Goal: Book appointment/travel/reservation

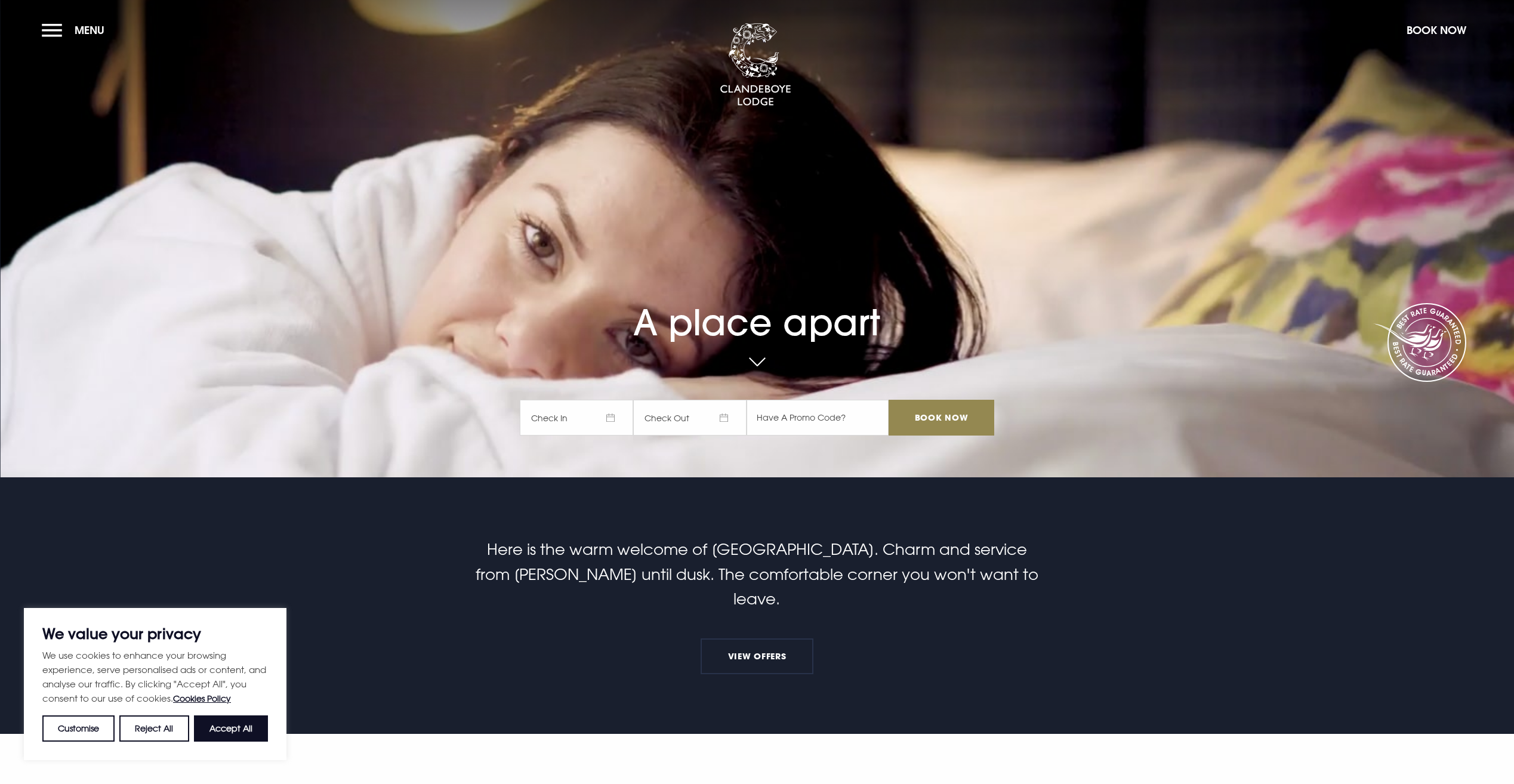
drag, startPoint x: 228, startPoint y: 730, endPoint x: 242, endPoint y: 730, distance: 14.0
click at [229, 730] on button "Accept All" at bounding box center [231, 728] width 74 height 26
checkbox input "true"
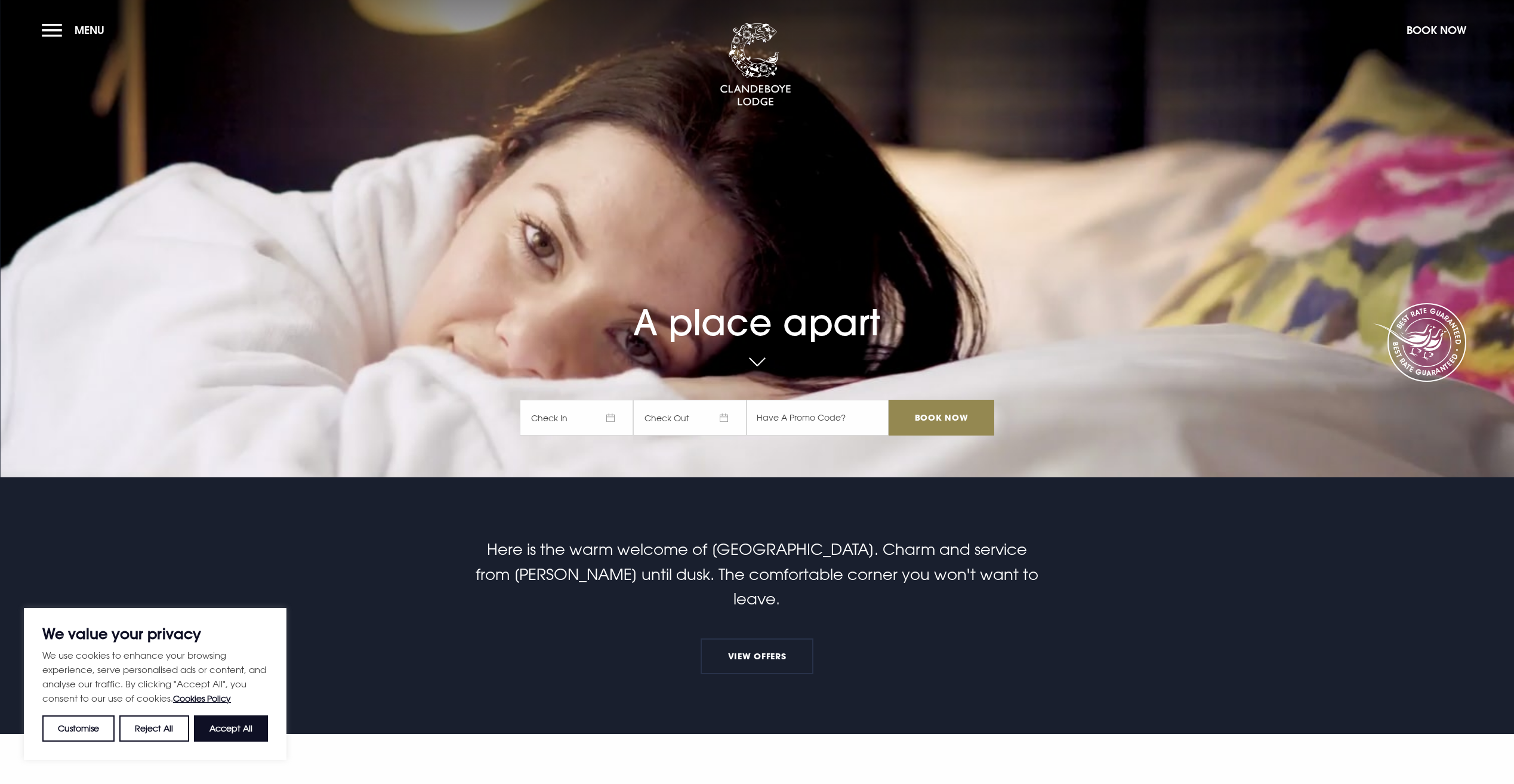
checkbox input "true"
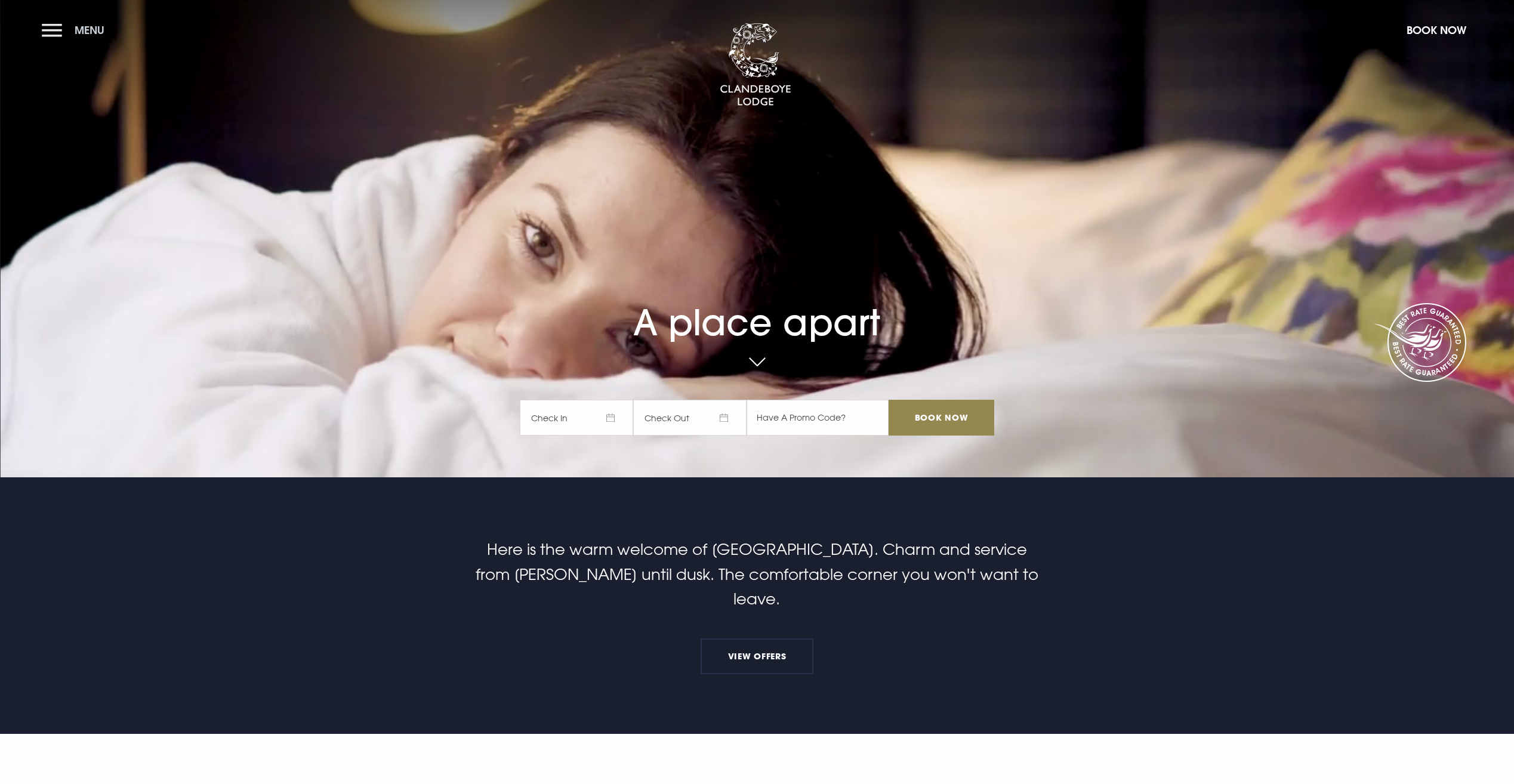
click at [50, 30] on button "Menu" at bounding box center [76, 30] width 69 height 26
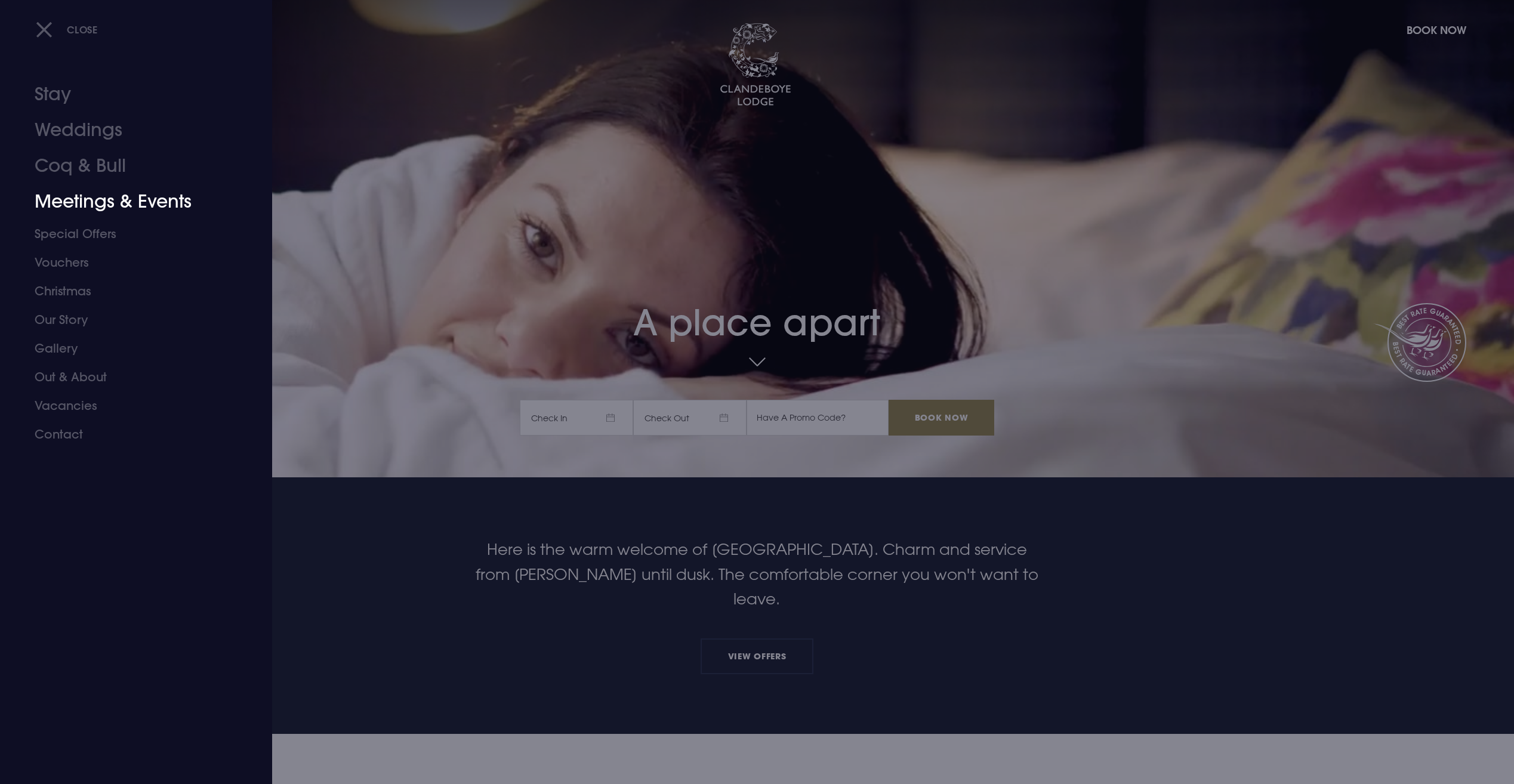
click at [120, 198] on link "Meetings & Events" at bounding box center [129, 201] width 189 height 35
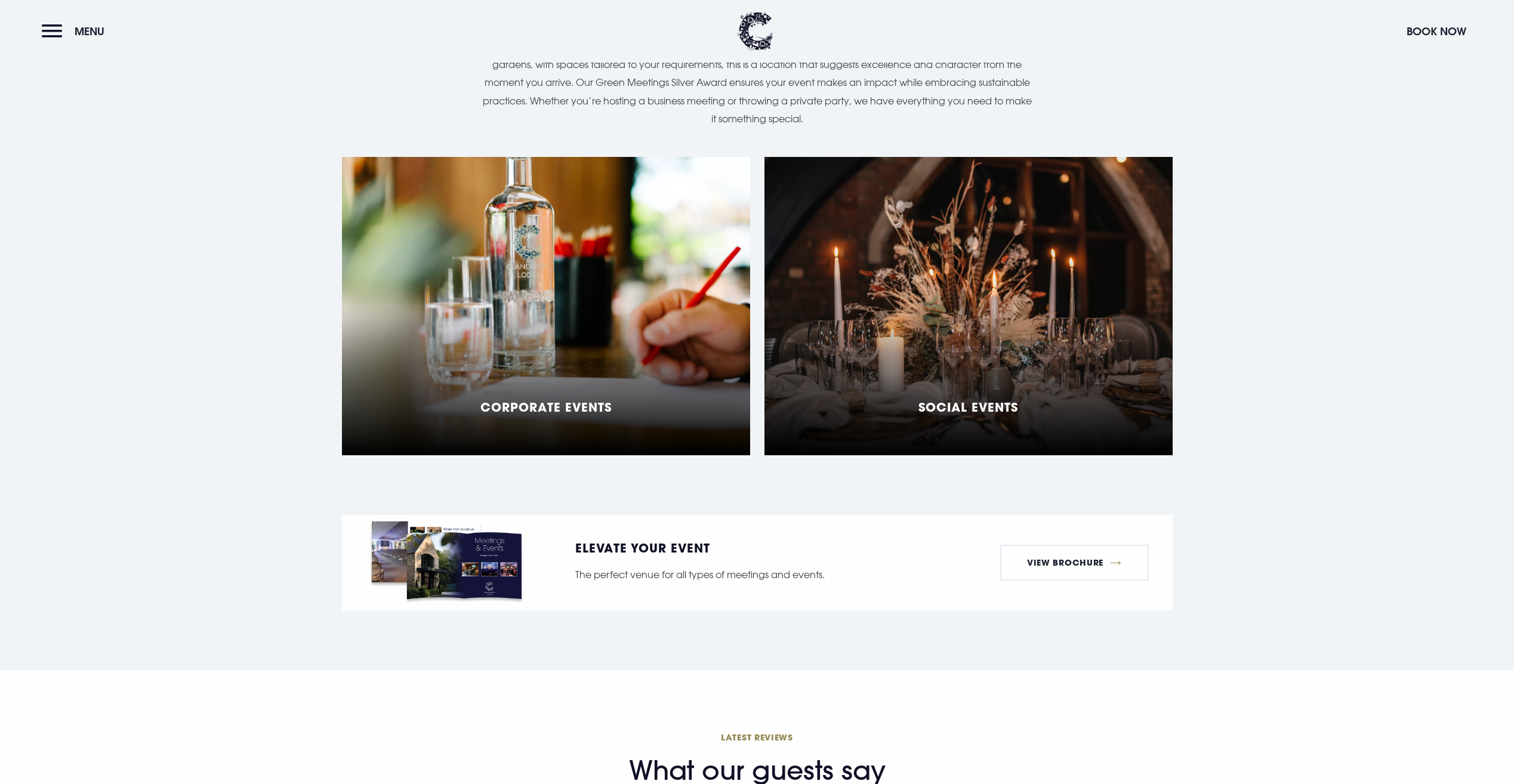
scroll to position [1014, 0]
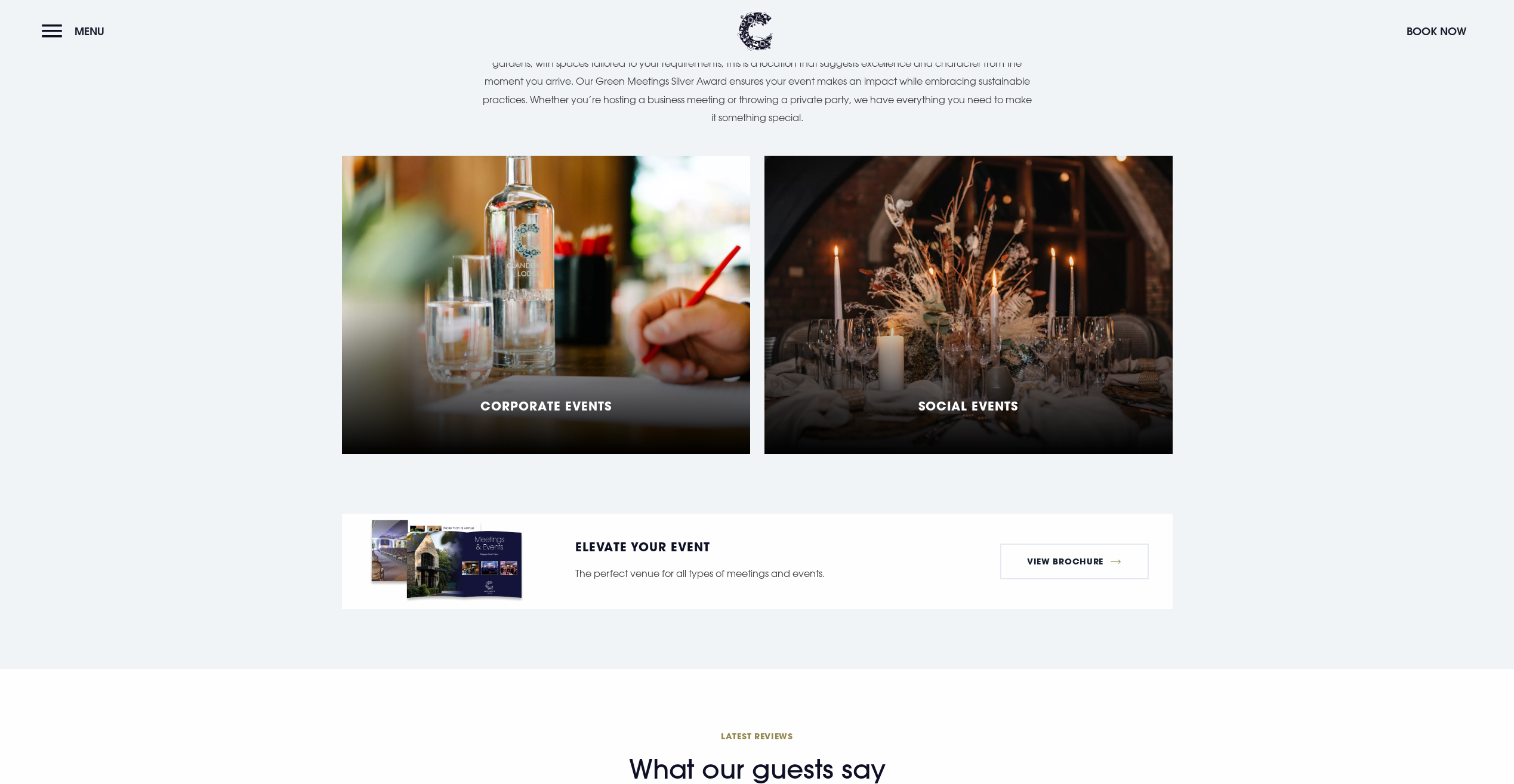
click at [981, 399] on h5 "Social Events" at bounding box center [968, 406] width 100 height 15
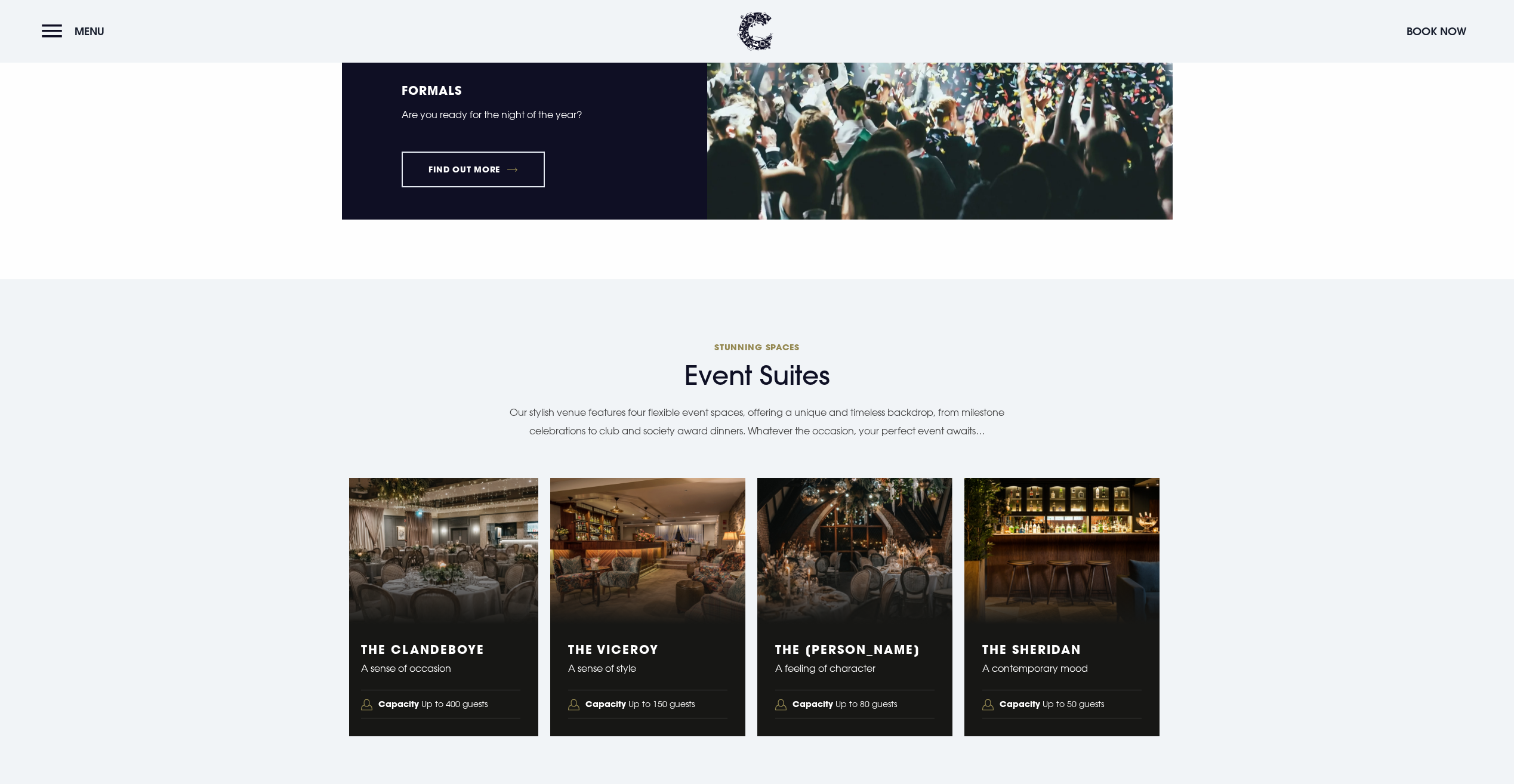
scroll to position [1789, 0]
